Goal: Transaction & Acquisition: Purchase product/service

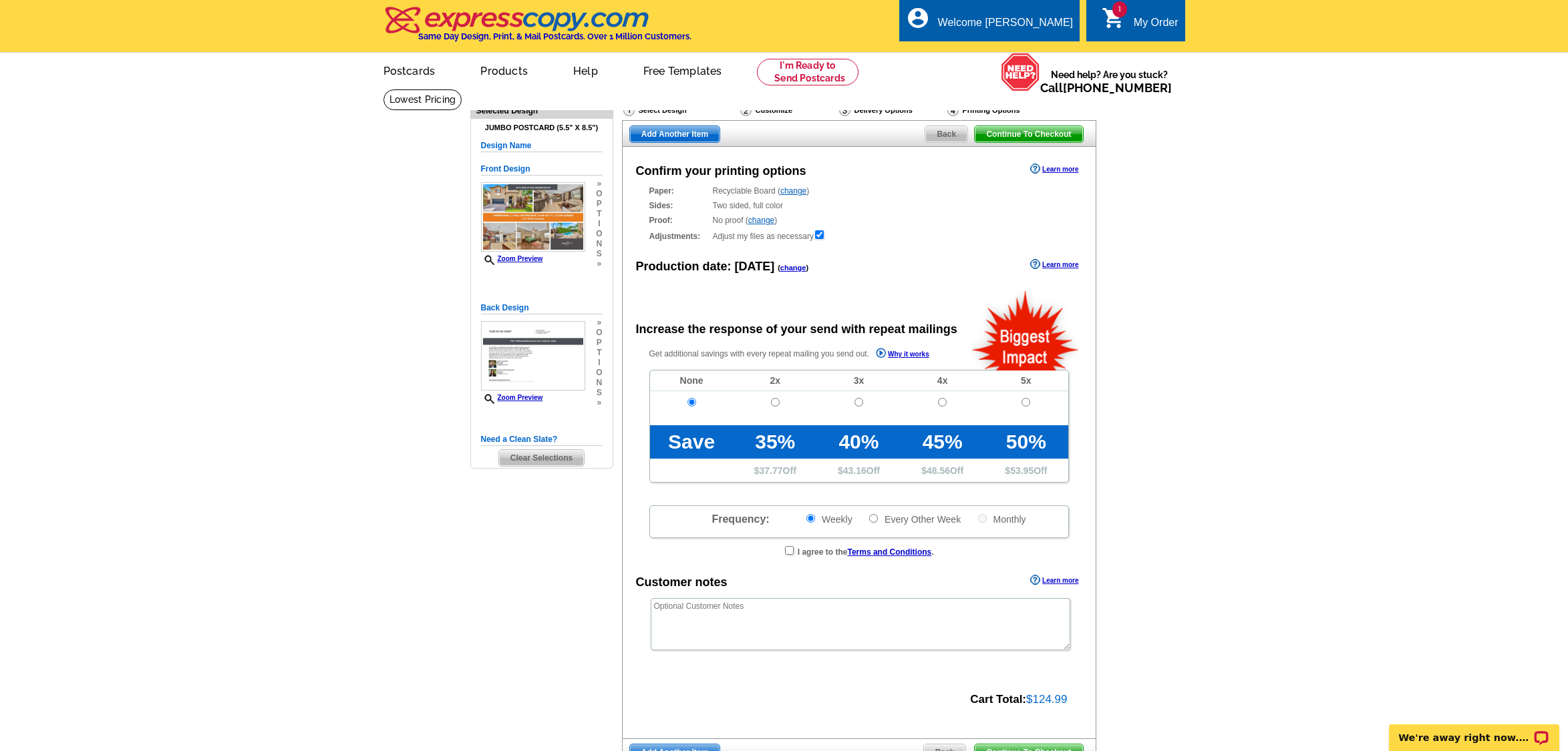
radio input "false"
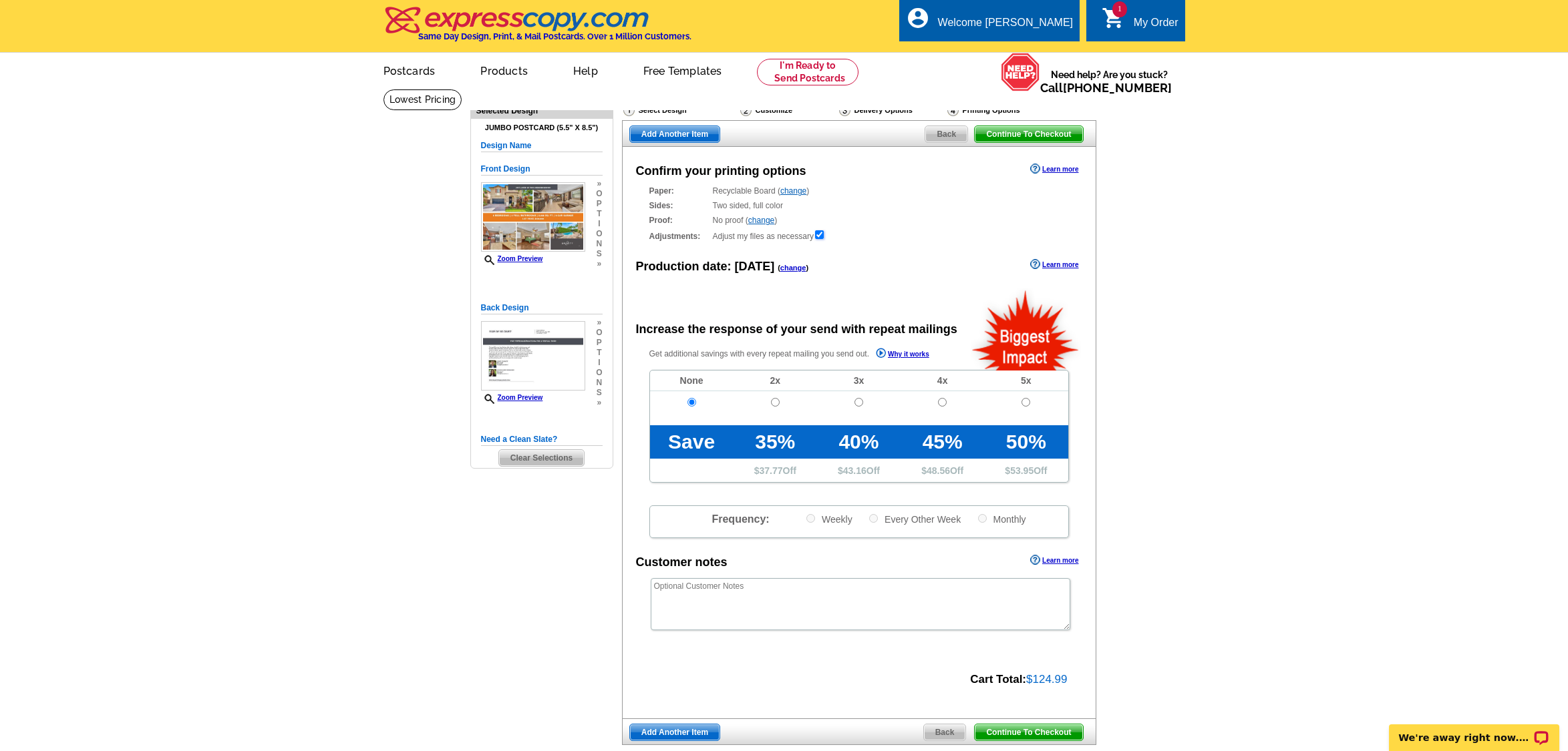
click at [824, 239] on input "checkbox" at bounding box center [819, 234] width 8 height 8
checkbox input "false"
click at [824, 239] on input "checkbox" at bounding box center [819, 234] width 8 height 8
checkbox input "true"
click at [1066, 142] on span "Continue To Checkout" at bounding box center [1028, 134] width 108 height 16
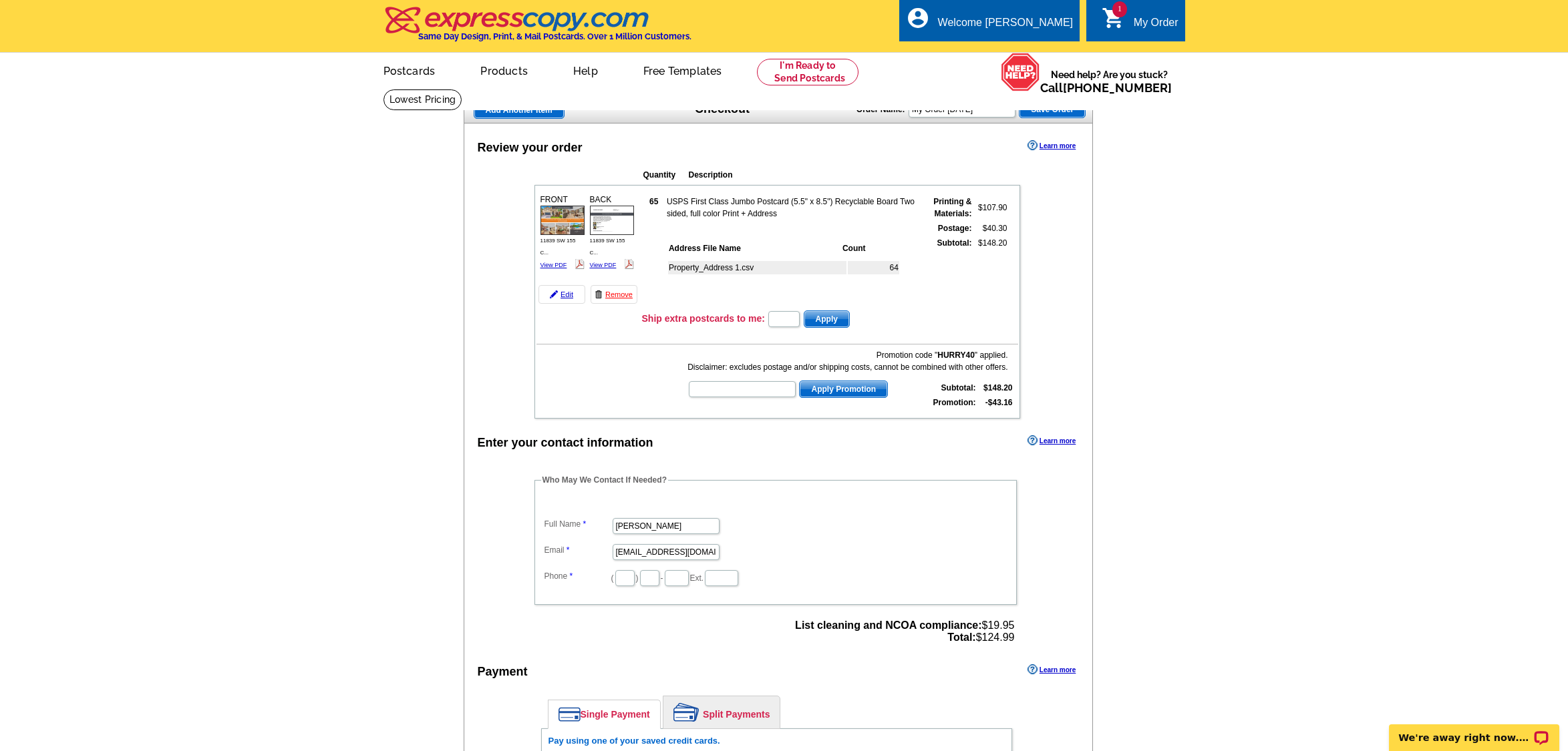
click at [934, 628] on strong "List cleaning and NCOA compliance:" at bounding box center [888, 626] width 186 height 11
click at [635, 581] on input "text" at bounding box center [625, 578] width 19 height 16
type input "786"
type input "318"
type input "4296"
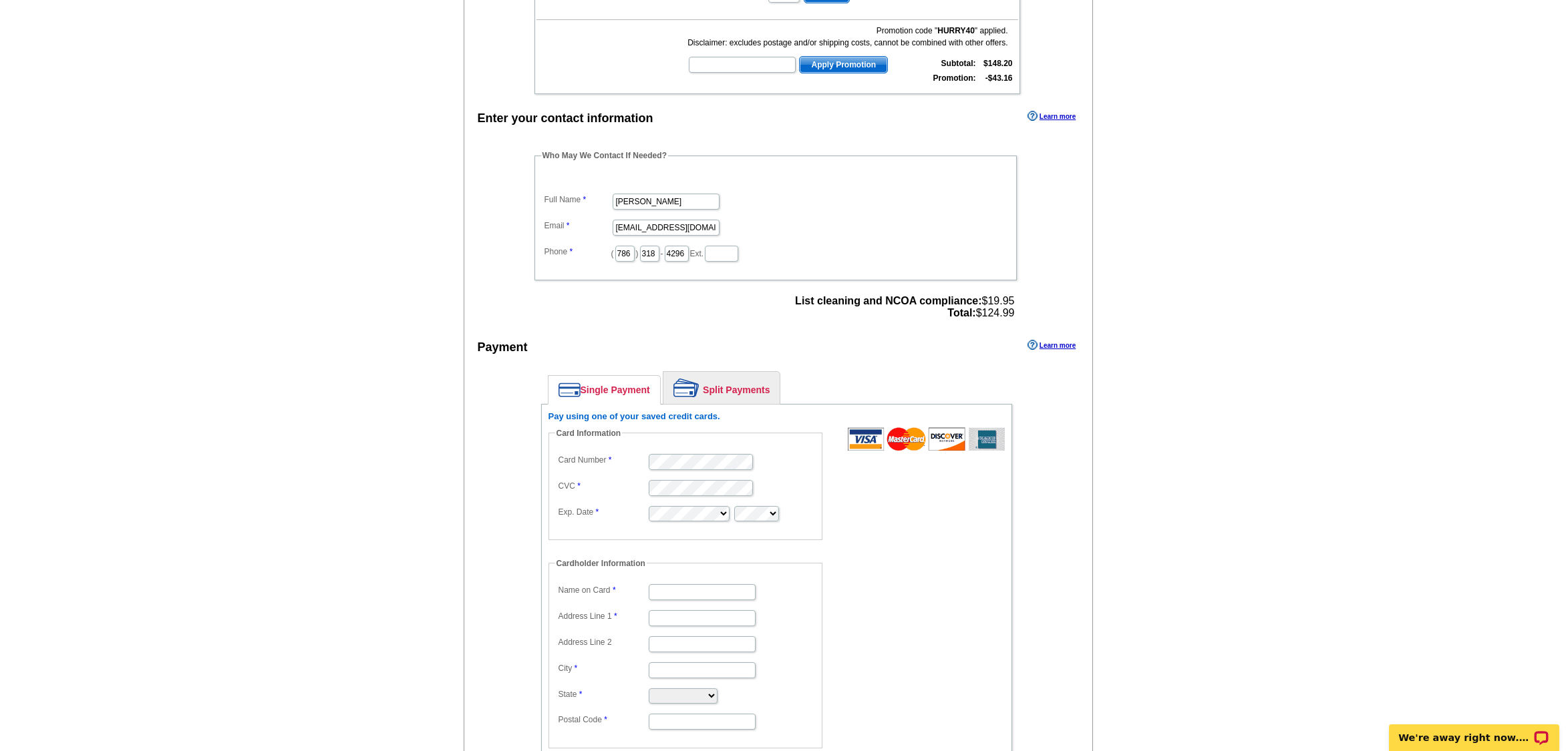
scroll to position [267, 0]
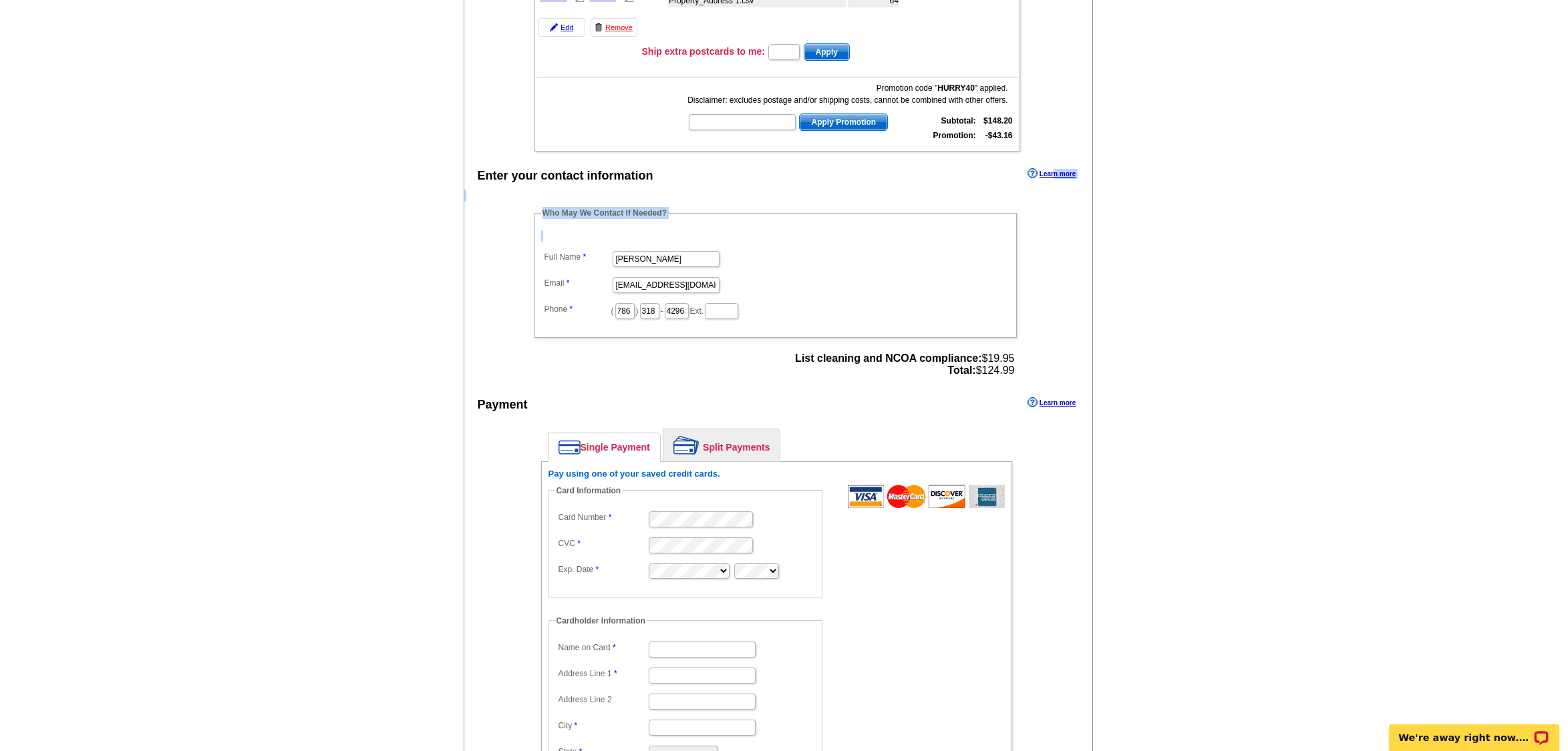
drag, startPoint x: 1055, startPoint y: 157, endPoint x: 1172, endPoint y: 278, distance: 168.3
click at [1165, 273] on main "Add Another Item Checkout Order Name: My Order 2025-09-07 Save Order Review you…" at bounding box center [784, 412] width 1568 height 1181
click at [717, 651] on input "Name on Card" at bounding box center [702, 650] width 107 height 16
type input "Ashlee Hernandez"
click at [682, 677] on input "Address Line 1" at bounding box center [702, 675] width 107 height 16
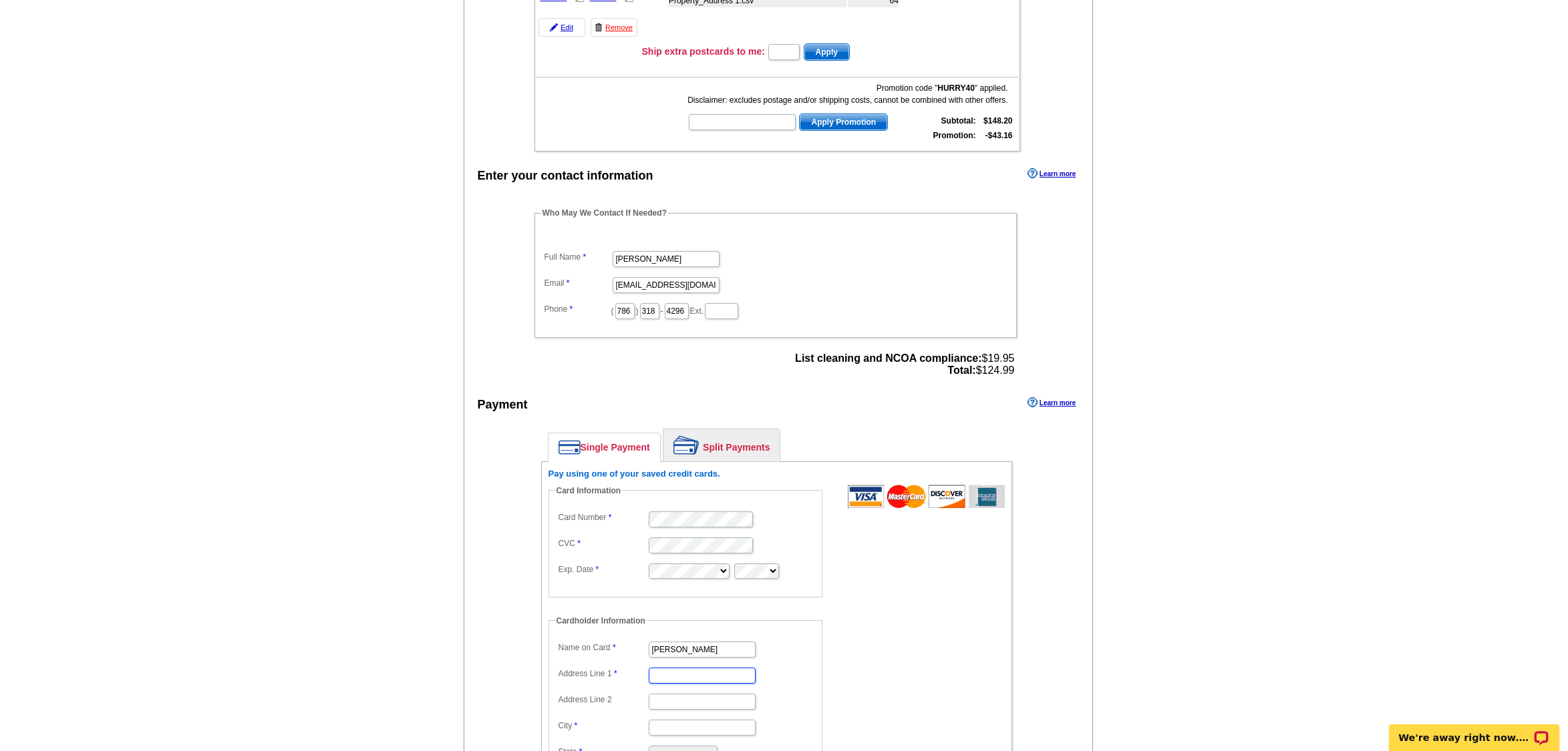
type input "12738 SW 44 ST"
type input "MIRAMAR"
type input "33027"
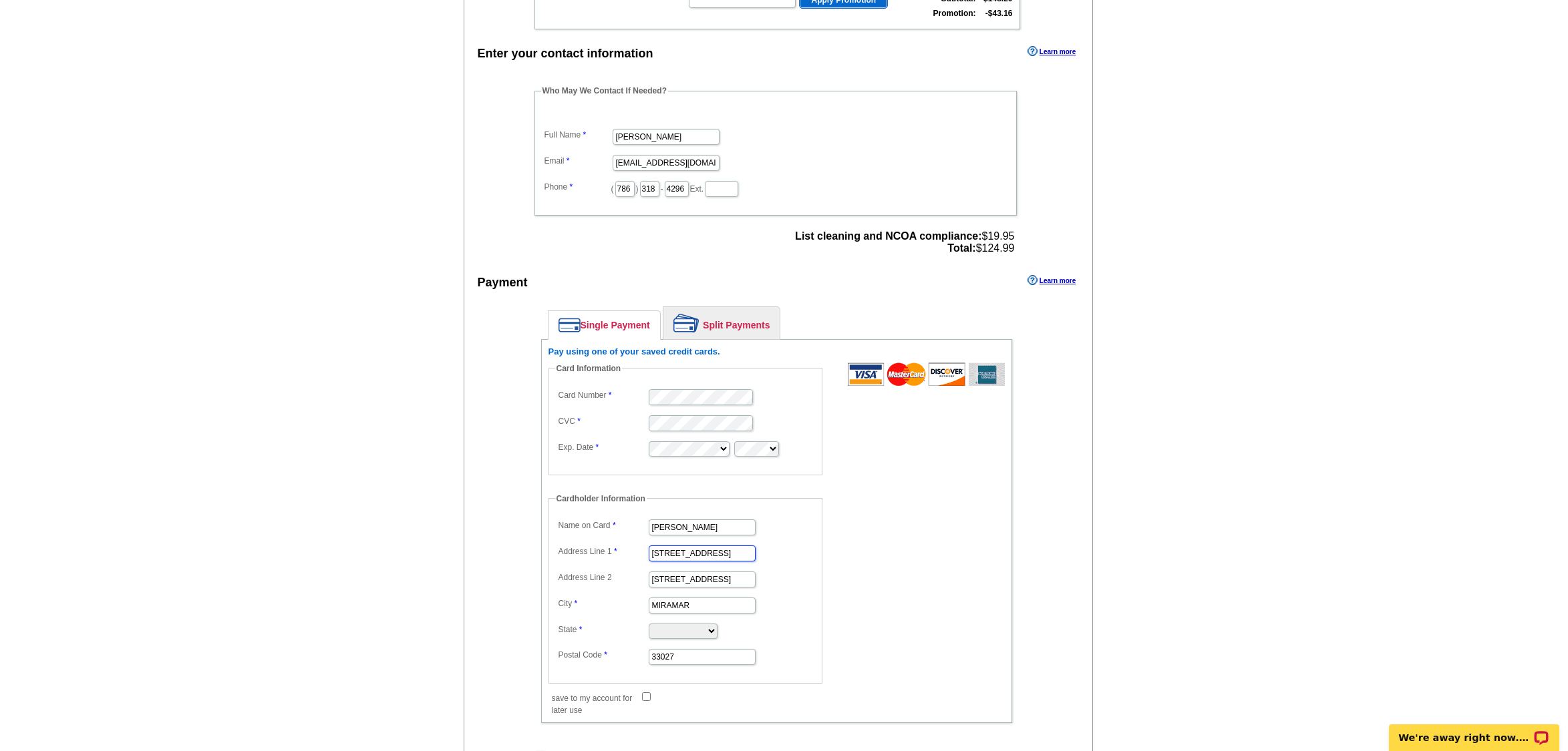
scroll to position [401, 0]
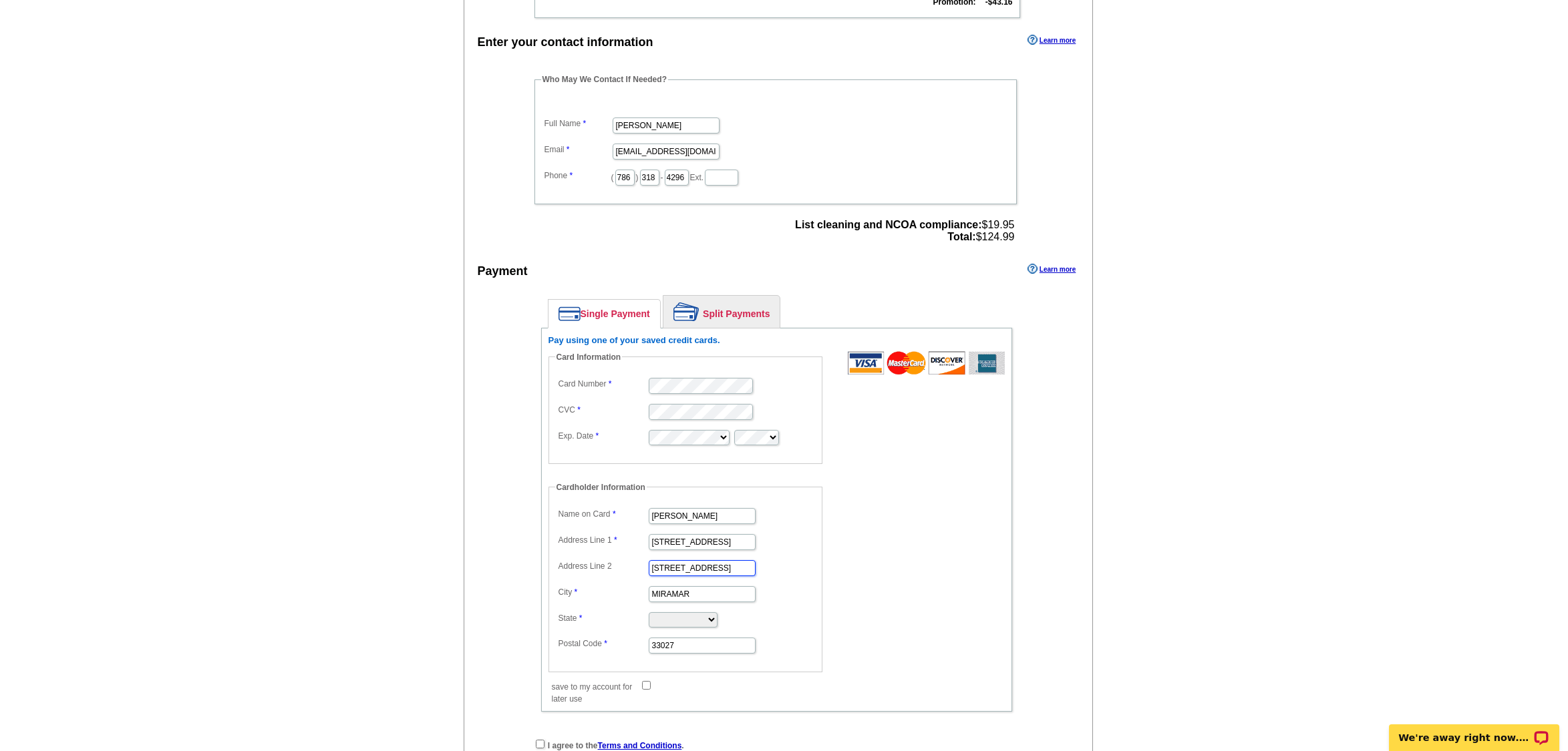
click at [720, 572] on input "12738 SW 44 ST" at bounding box center [702, 568] width 107 height 16
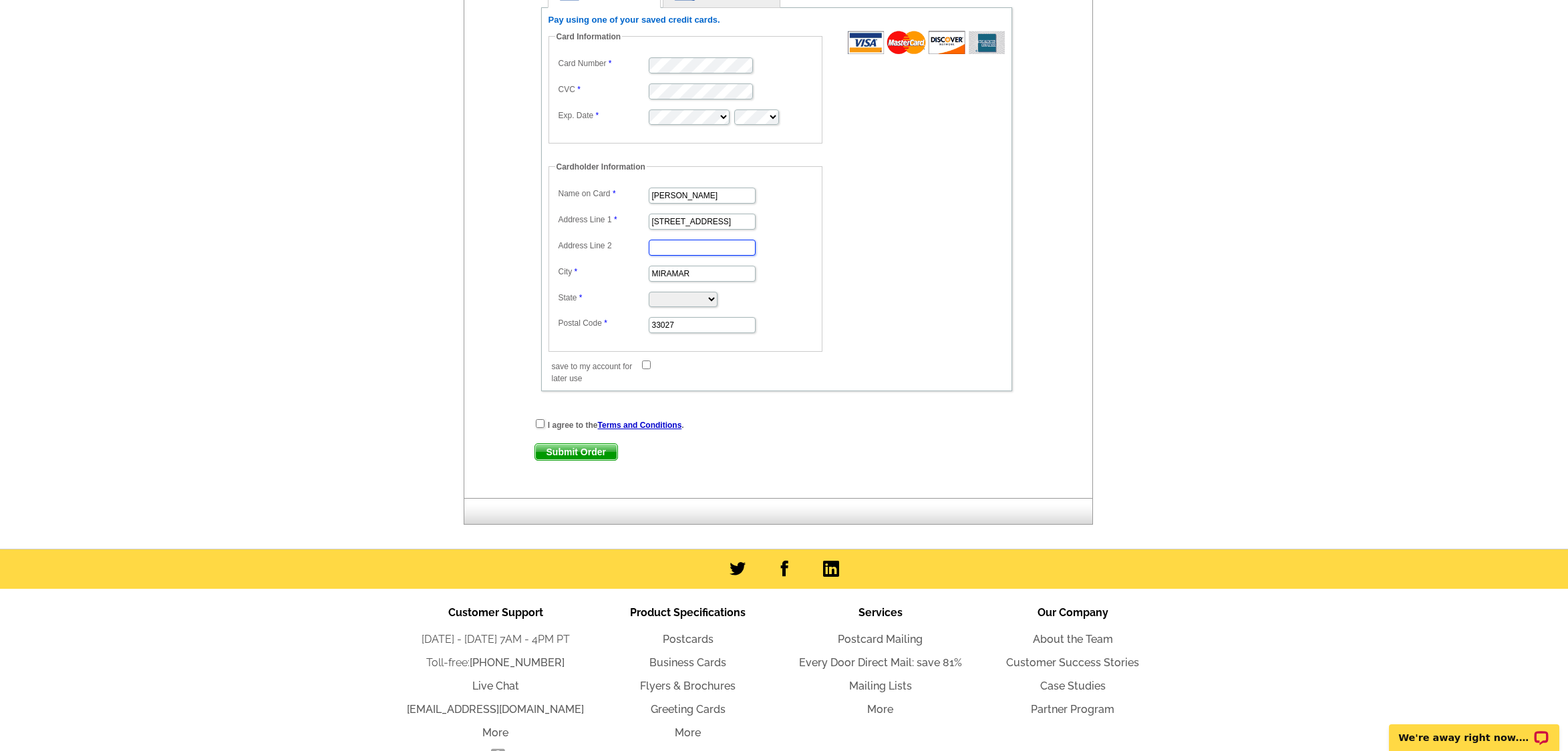
scroll to position [734, 0]
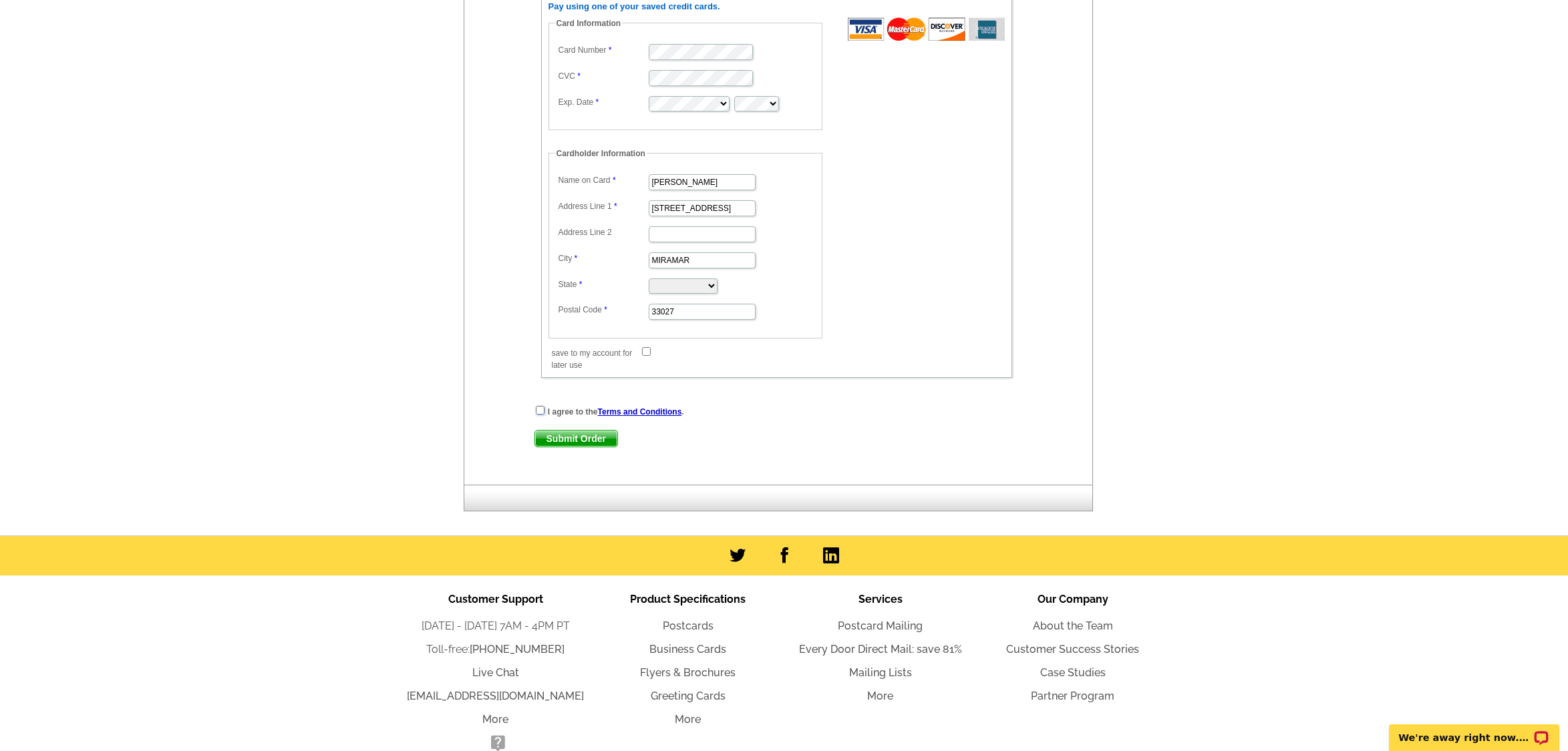
click at [540, 411] on input "checkbox" at bounding box center [539, 410] width 8 height 8
checkbox input "true"
click at [644, 353] on input "save to my account for later use" at bounding box center [646, 351] width 8 height 8
checkbox input "true"
click at [594, 438] on span "Submit Order" at bounding box center [576, 438] width 82 height 16
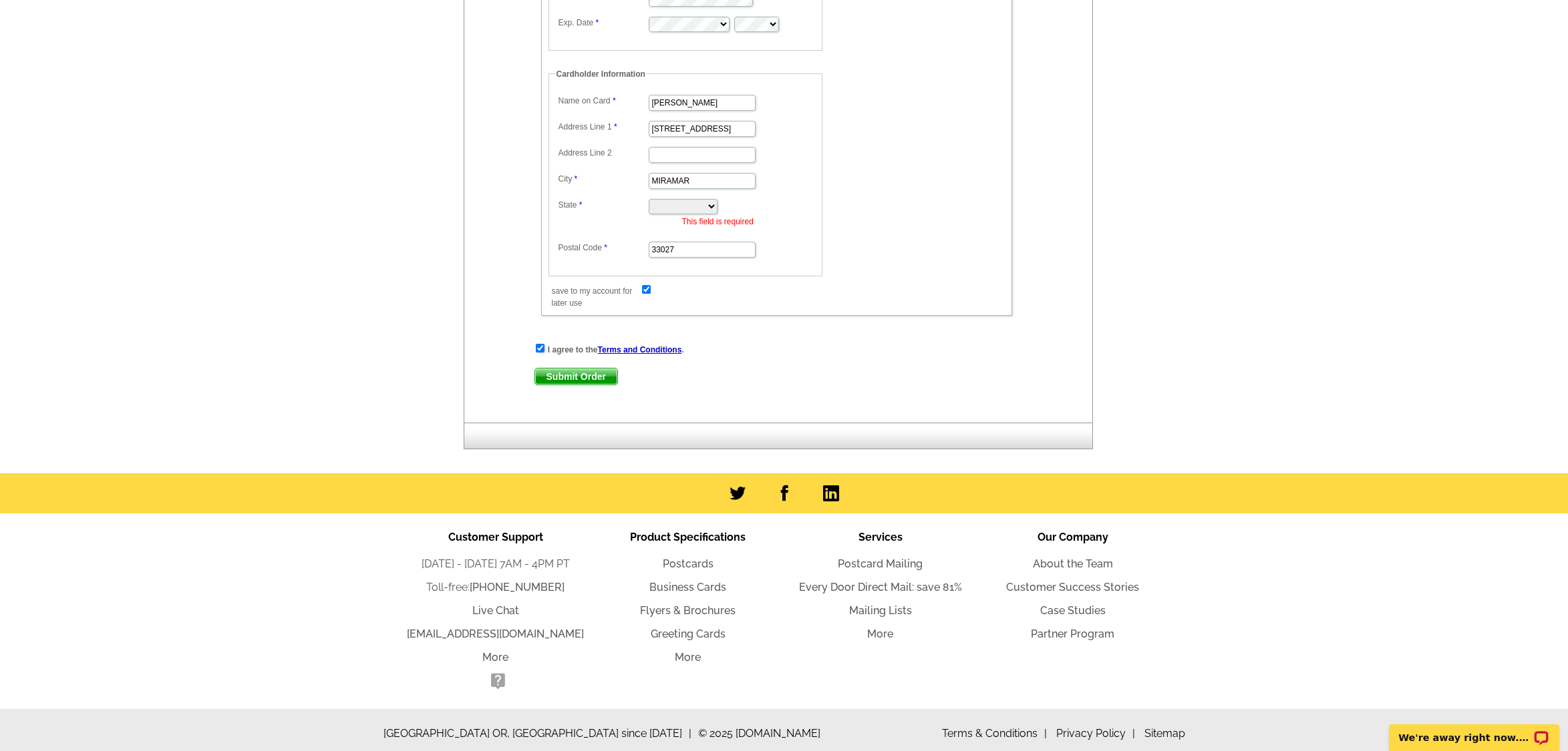
scroll to position [823, 0]
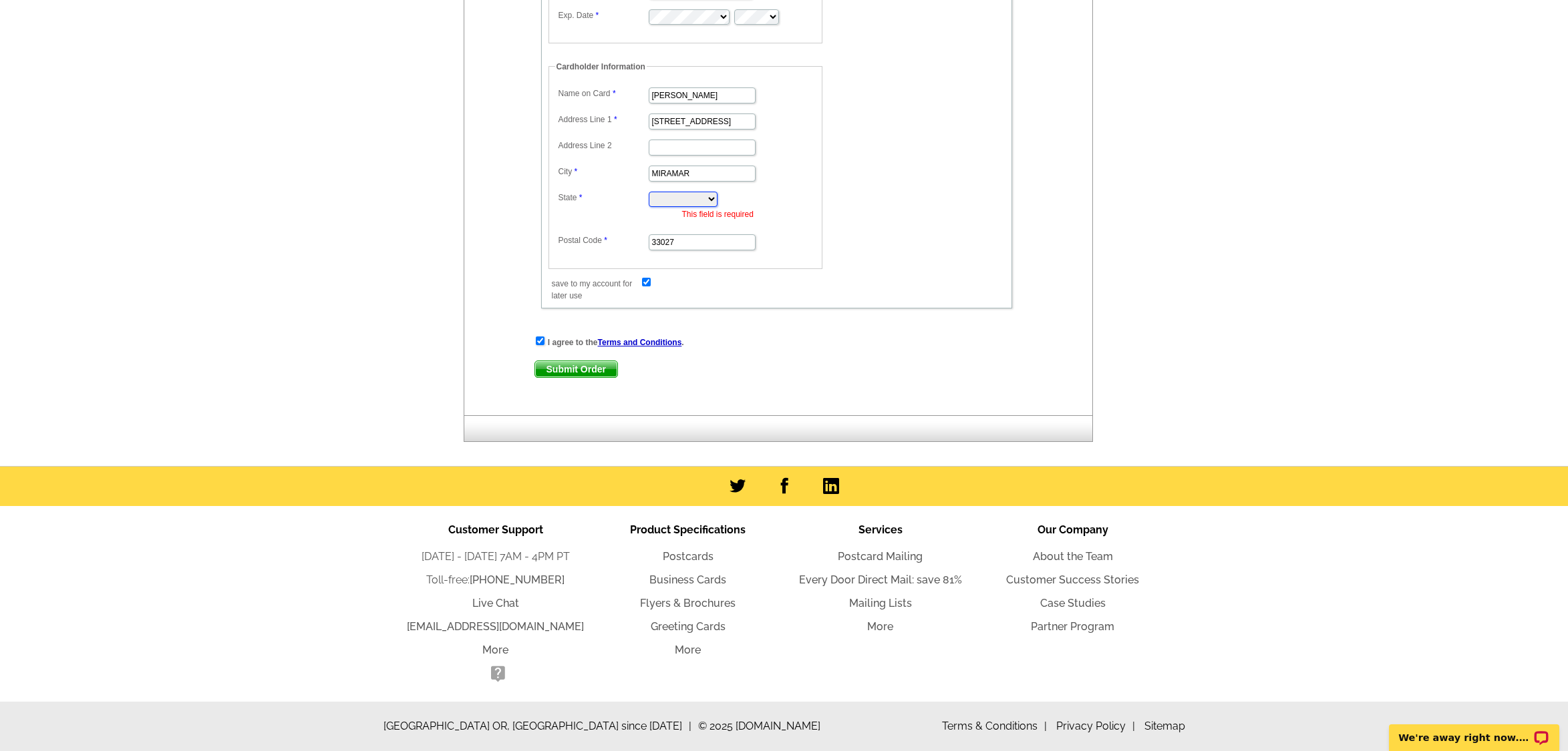
click at [717, 194] on select "Alabama Alaska Arizona Arkansas California Colorado Connecticut District of Col…" at bounding box center [683, 199] width 69 height 16
select select "FL"
click at [649, 192] on select "Alabama Alaska Arizona Arkansas California Colorado Connecticut District of Col…" at bounding box center [683, 199] width 69 height 16
click at [805, 399] on div "Enter your contact information Learn more Who May We Contact If Needed? Full Na…" at bounding box center [779, 12] width 629 height 804
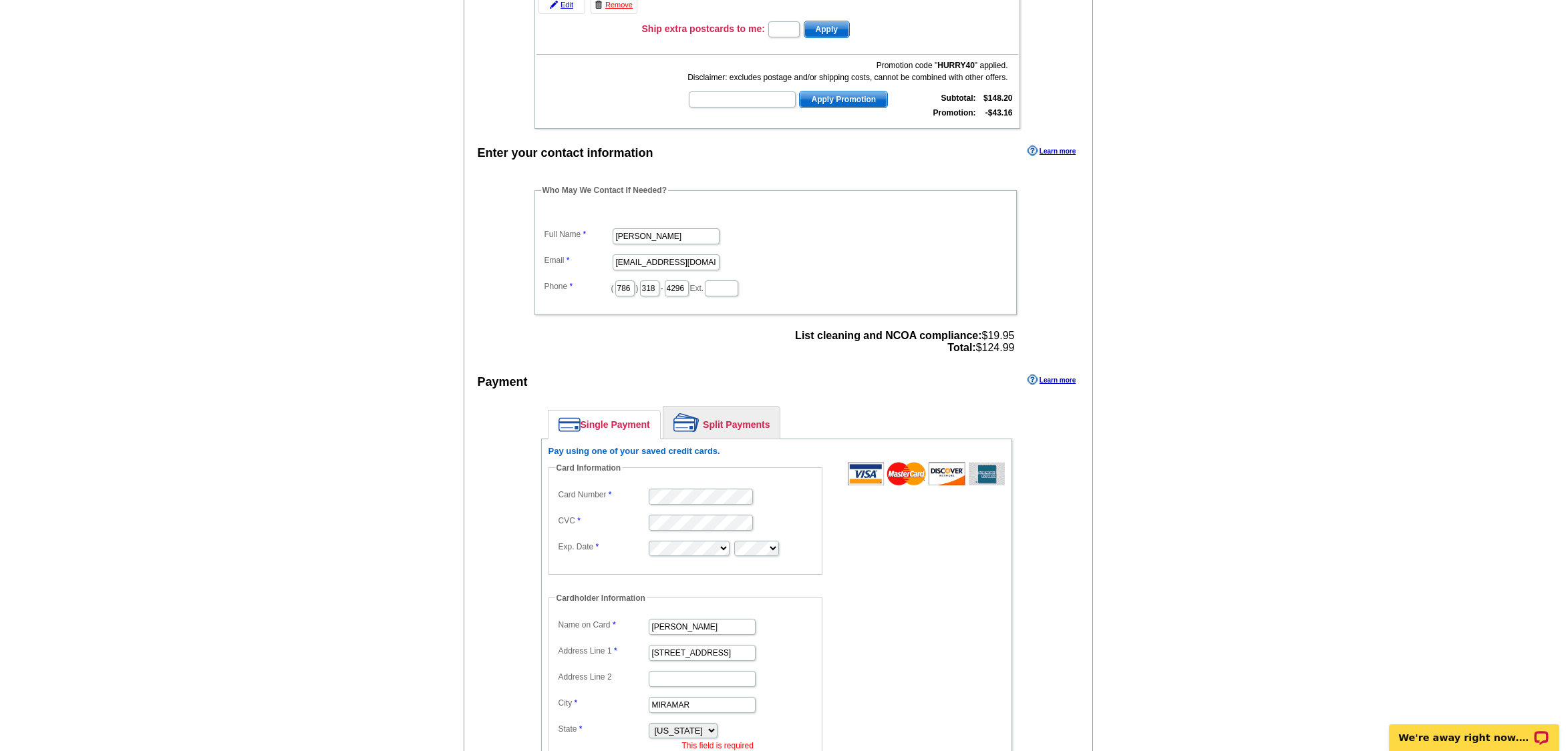
scroll to position [334, 0]
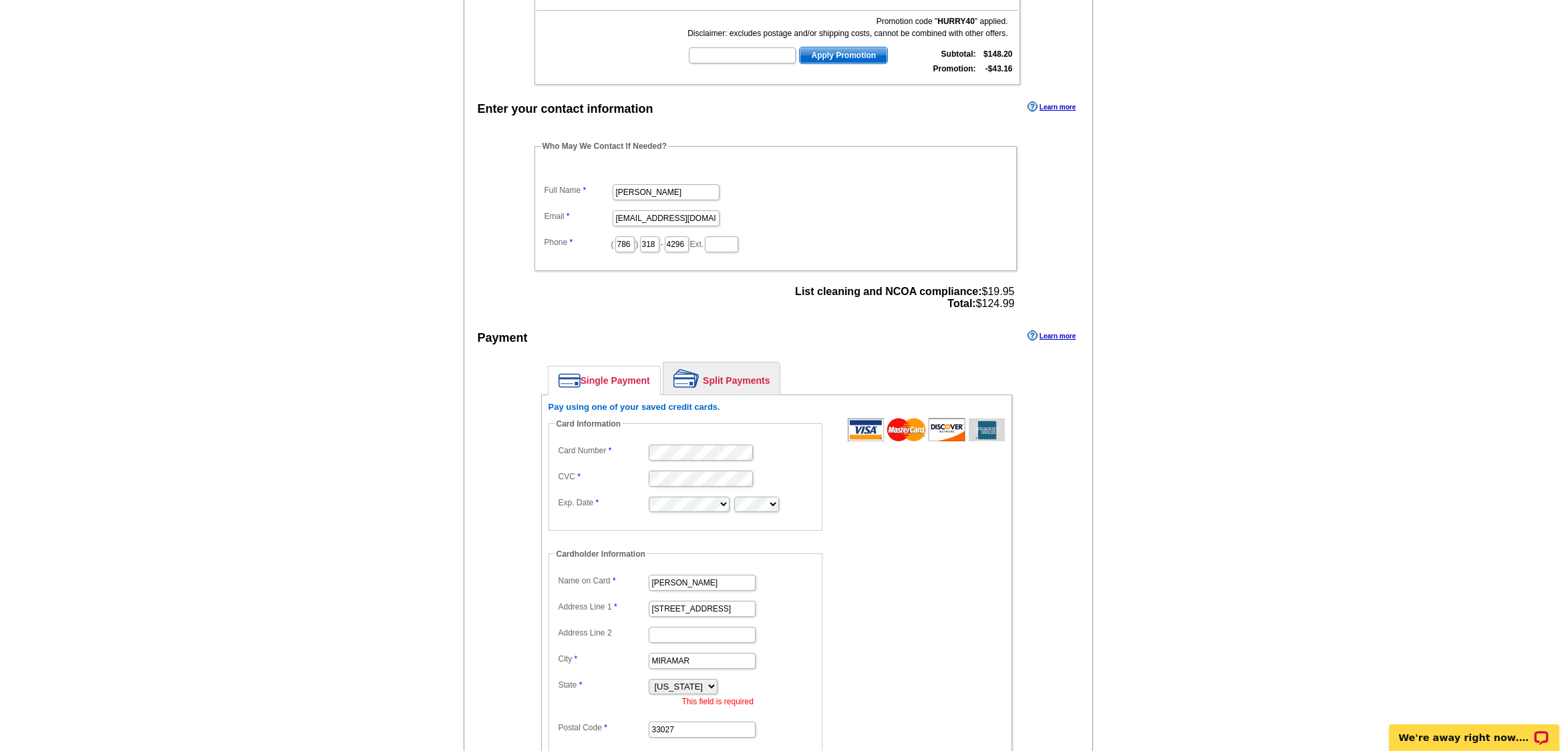
click at [1040, 425] on div "Single Payment Split Payments Pay using one of your saved credit cards. Card In…" at bounding box center [776, 582] width 537 height 454
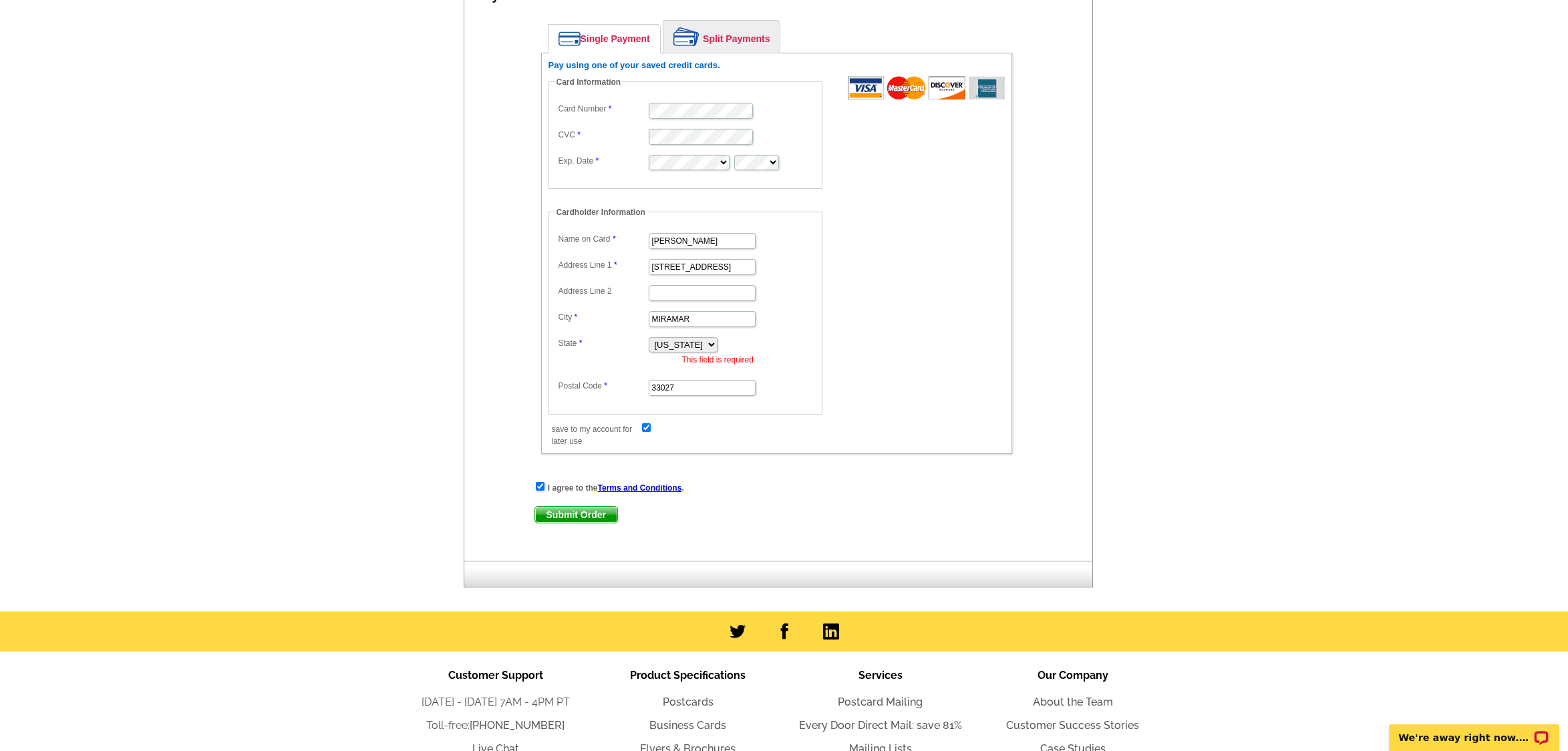
scroll to position [734, 0]
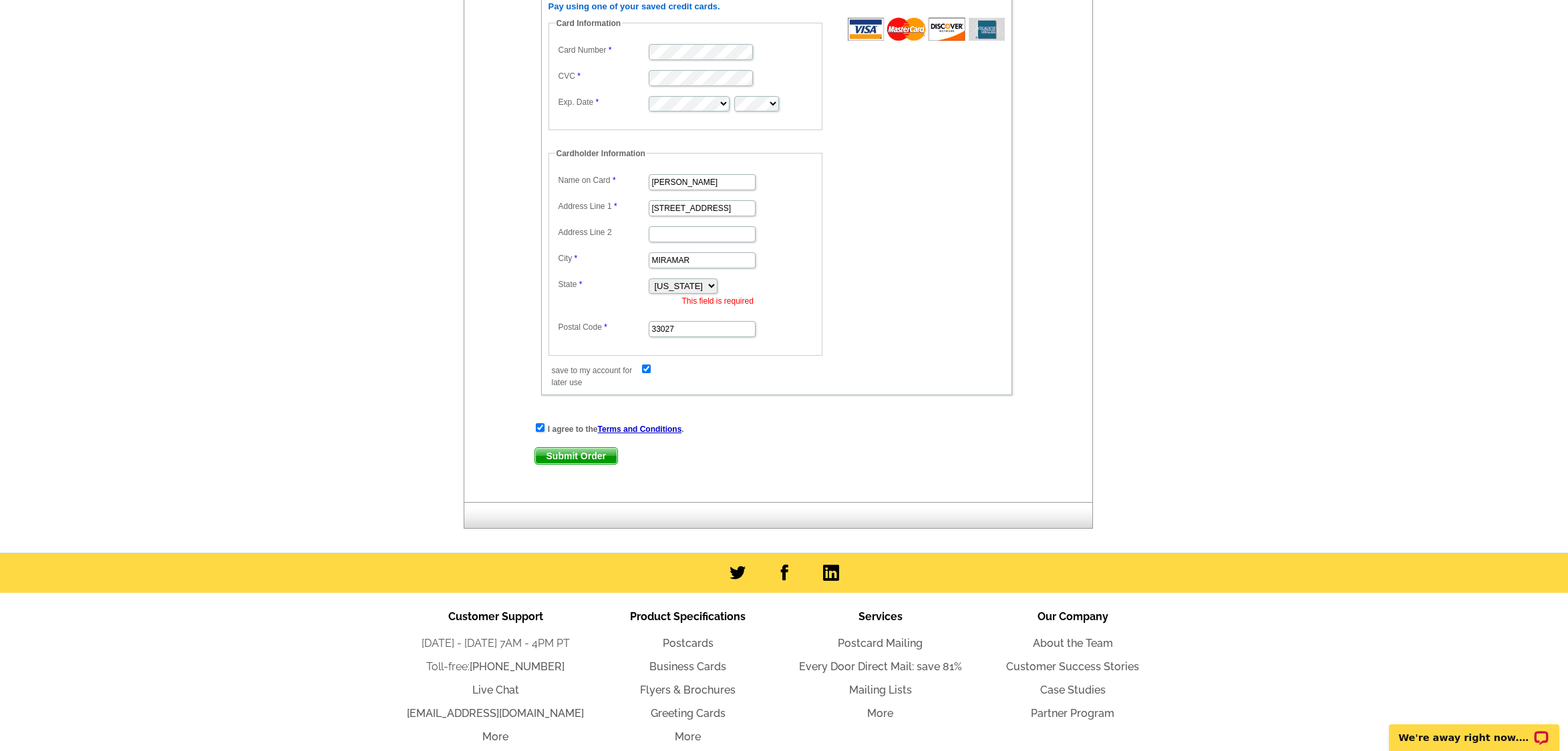
click at [591, 452] on span "Submit Order" at bounding box center [576, 455] width 82 height 16
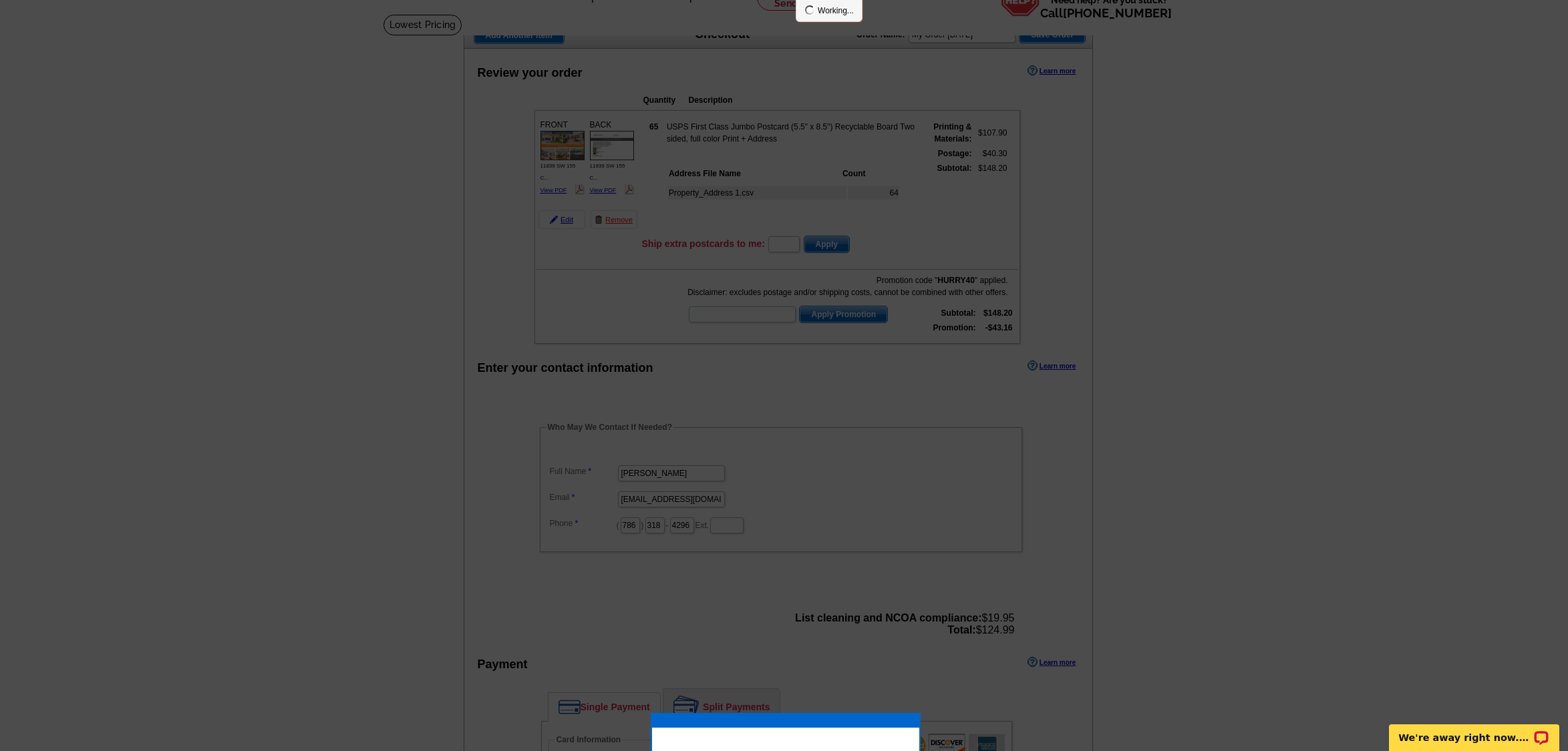
scroll to position [67, 0]
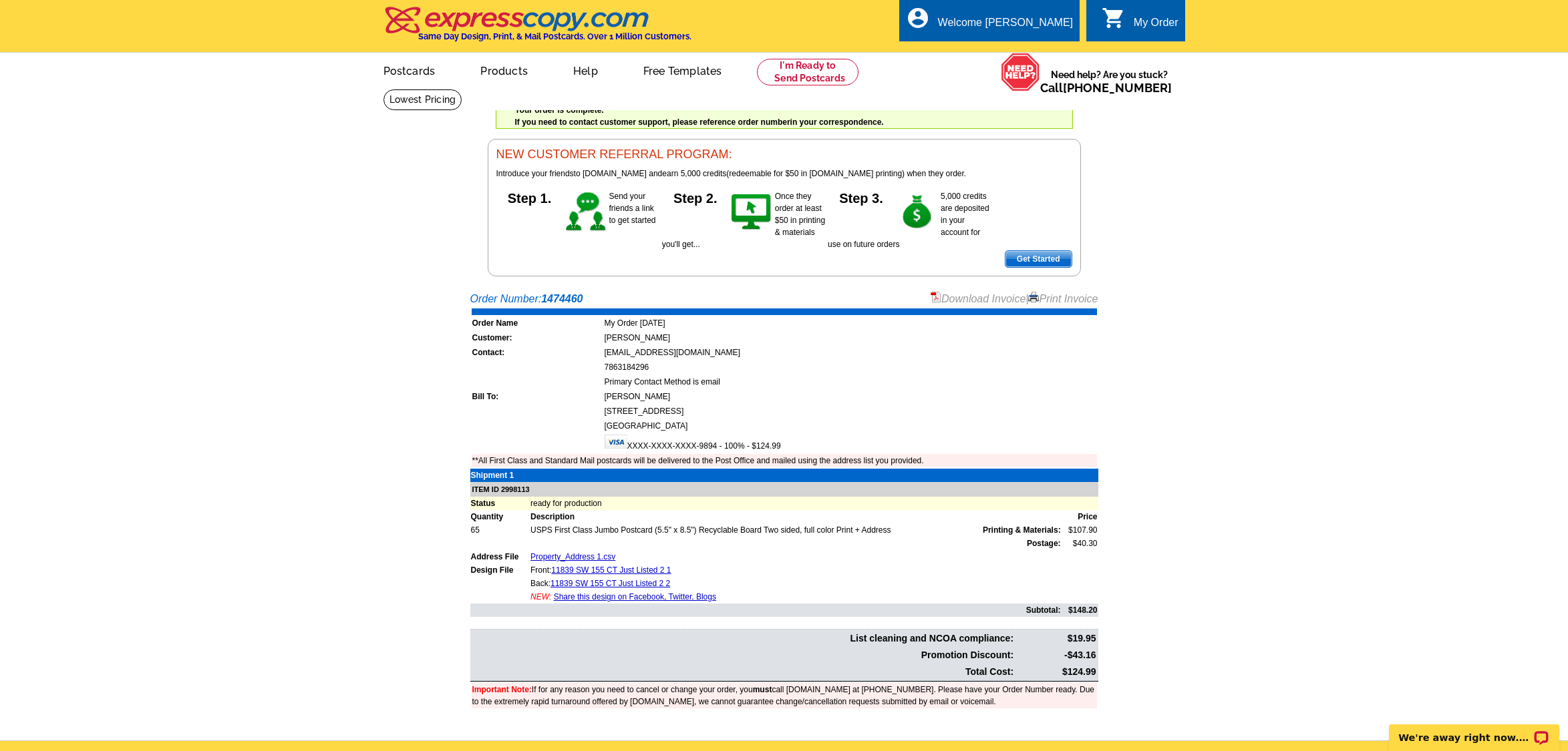
click at [1135, 21] on div "My Order" at bounding box center [1156, 26] width 45 height 18
